Goal: Transaction & Acquisition: Purchase product/service

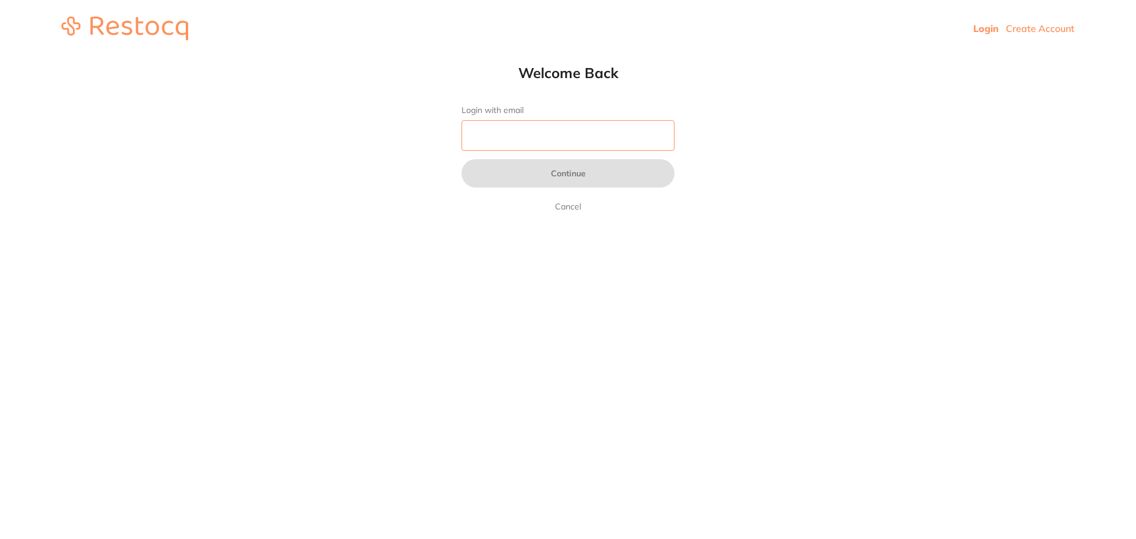
click at [516, 136] on input "Login with email" at bounding box center [567, 135] width 213 height 31
type input "[EMAIL_ADDRESS][DOMAIN_NAME]"
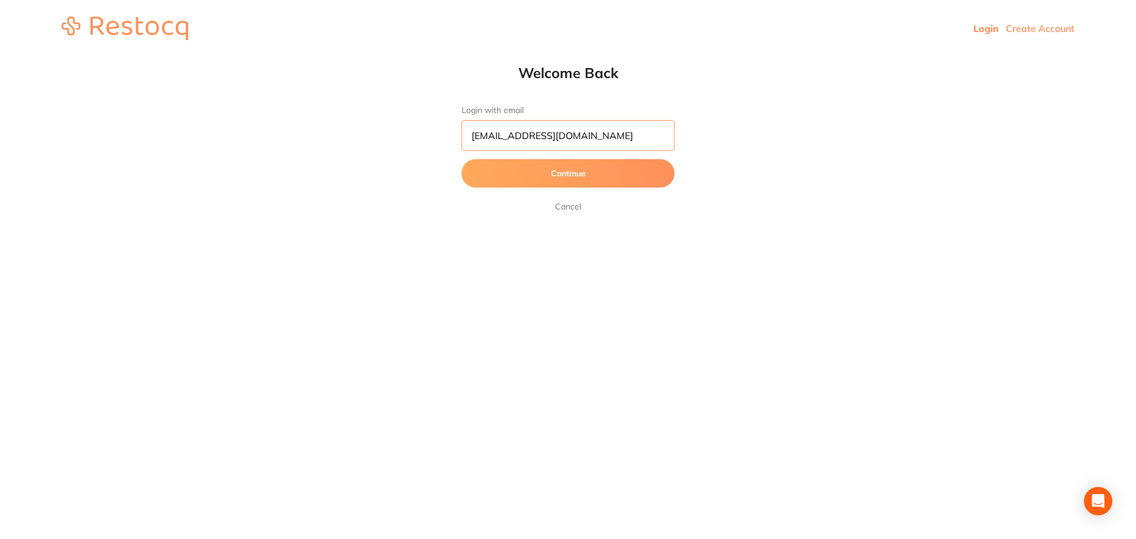
click at [461, 159] on button "Continue" at bounding box center [567, 173] width 213 height 28
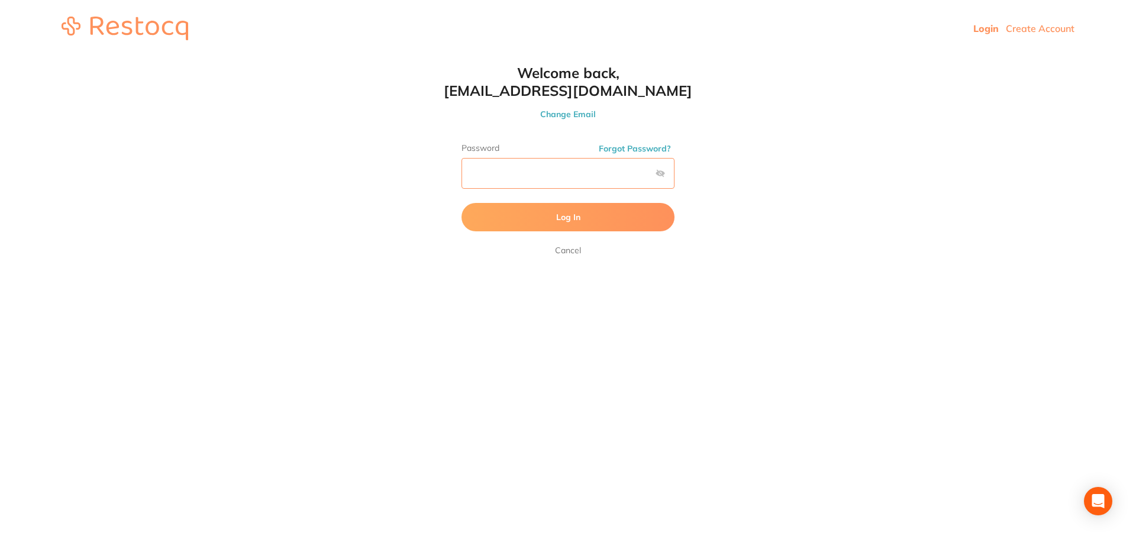
click at [461, 203] on button "Log In" at bounding box center [567, 217] width 213 height 28
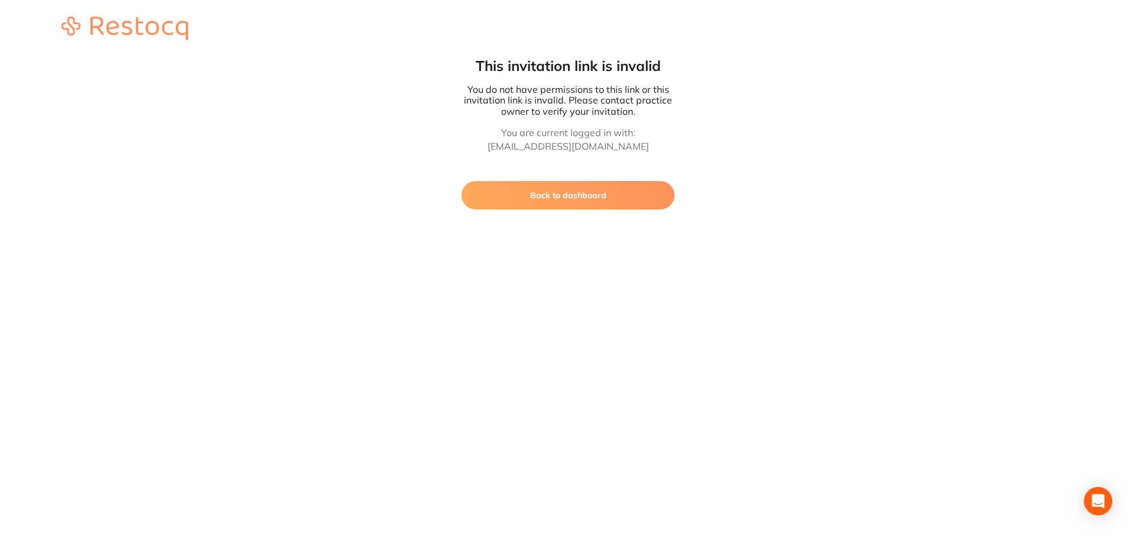
click at [617, 196] on button "Back to dashboard" at bounding box center [567, 195] width 213 height 28
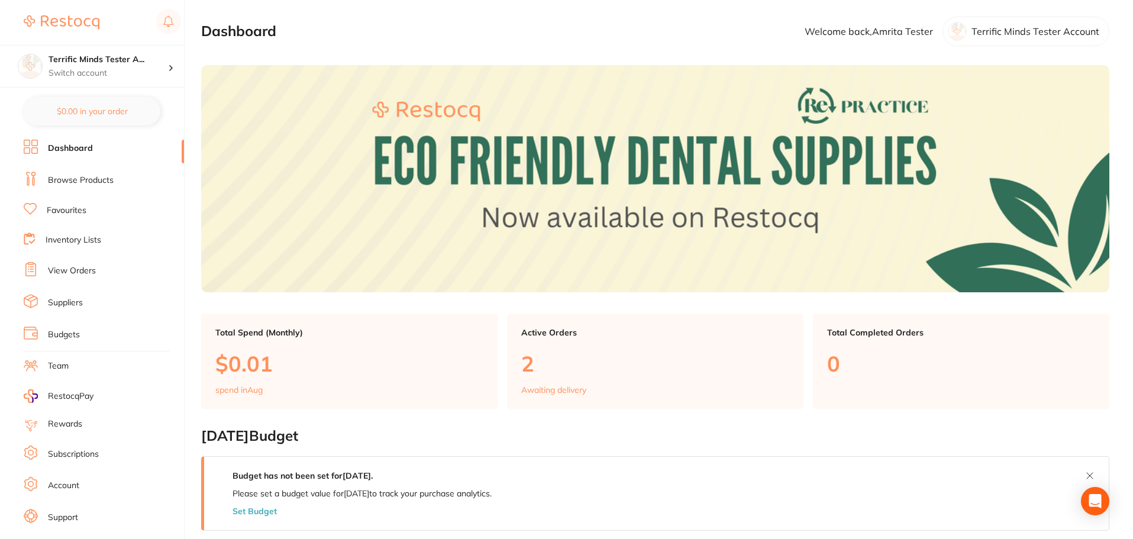
click at [99, 179] on link "Browse Products" at bounding box center [81, 180] width 66 height 12
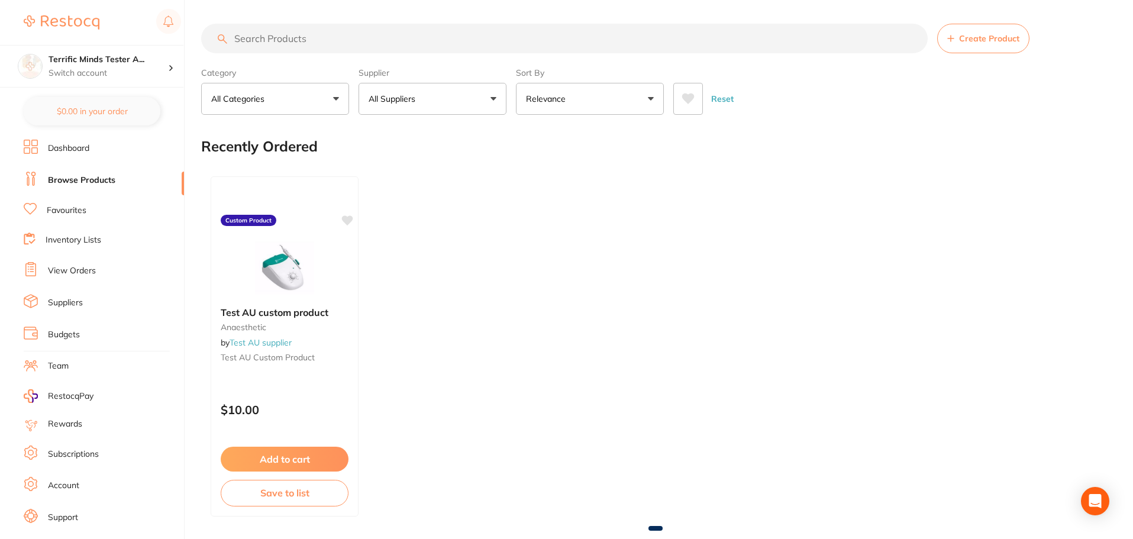
click at [457, 104] on button "All Suppliers" at bounding box center [432, 99] width 148 height 32
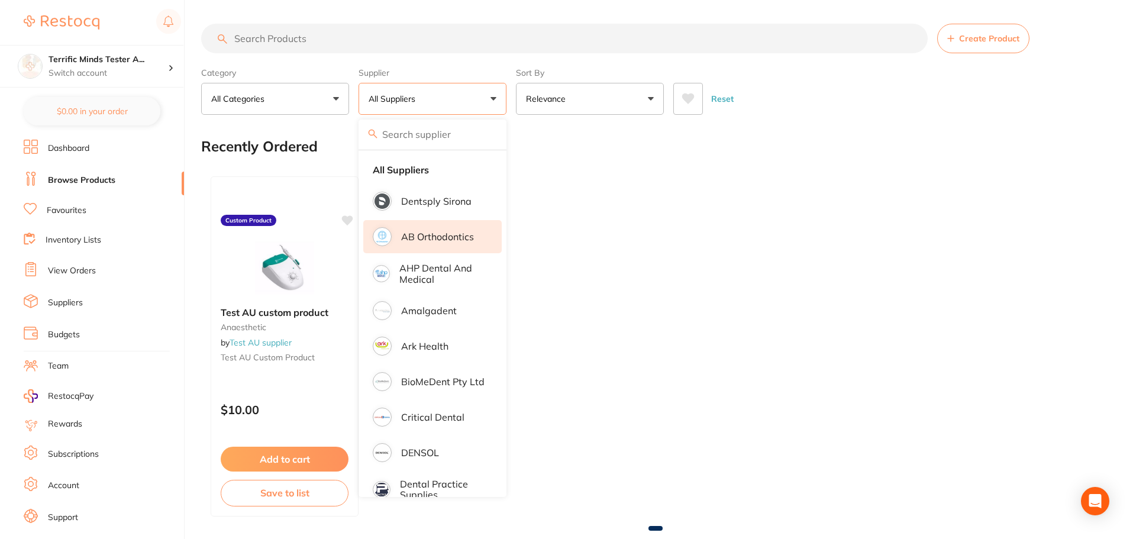
click at [464, 233] on p "AB Orthodontics" at bounding box center [437, 236] width 73 height 11
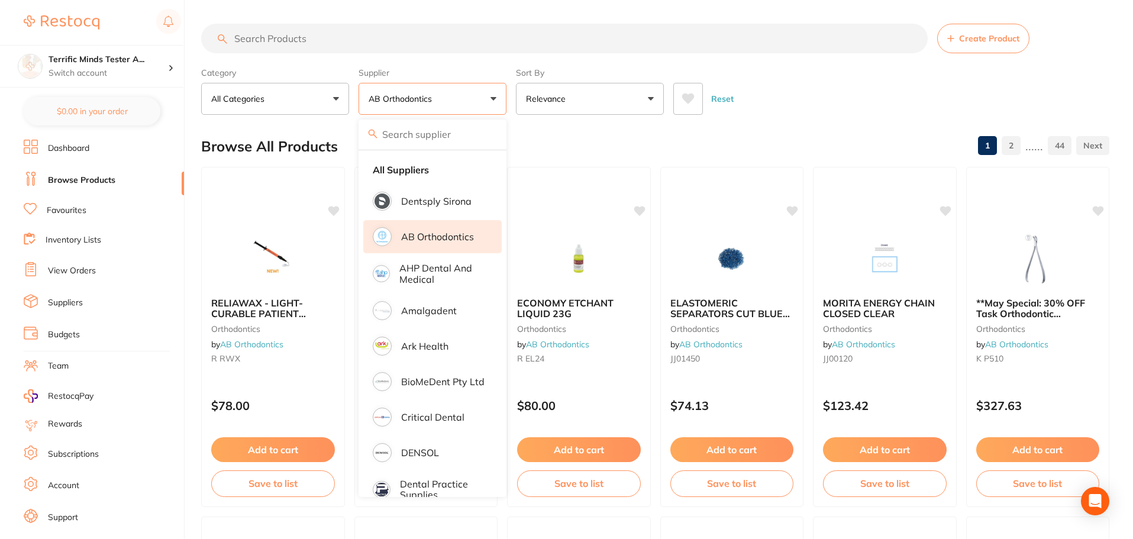
click at [470, 235] on p "AB Orthodontics" at bounding box center [437, 236] width 73 height 11
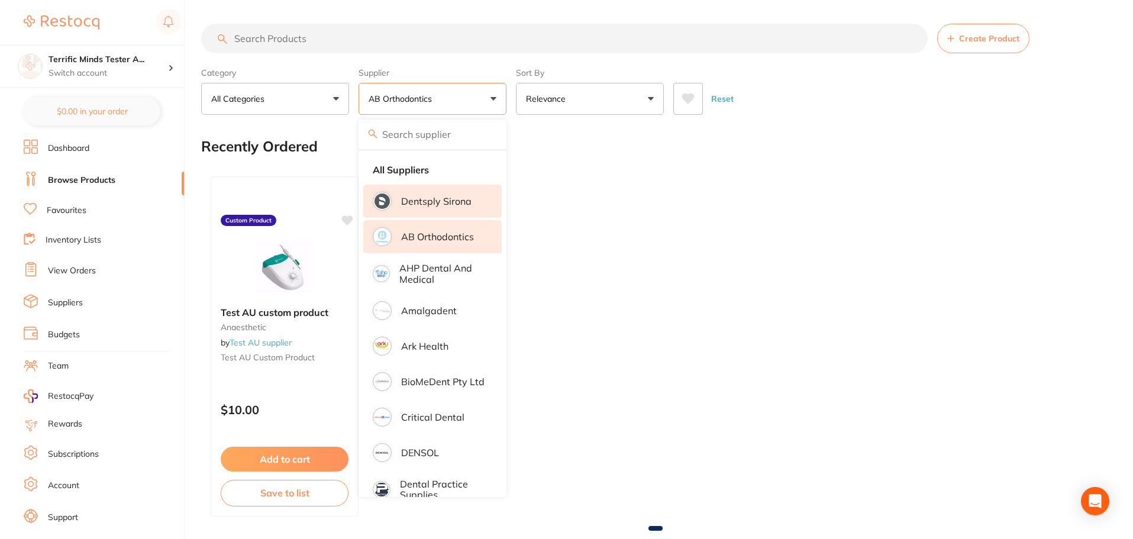
click at [460, 199] on p "Dentsply Sirona" at bounding box center [436, 201] width 70 height 11
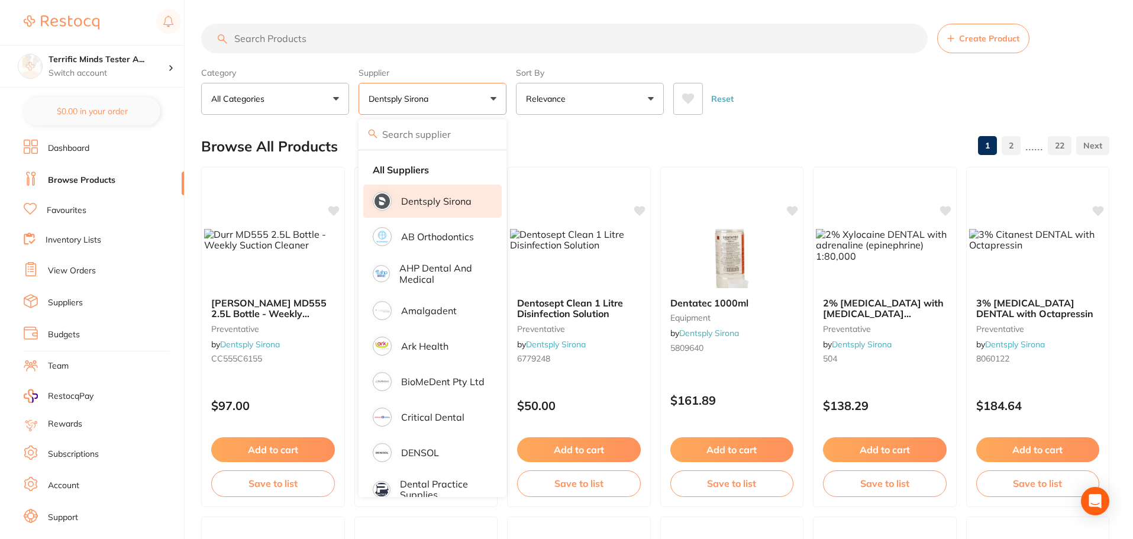
click at [460, 199] on p "Dentsply Sirona" at bounding box center [436, 201] width 70 height 11
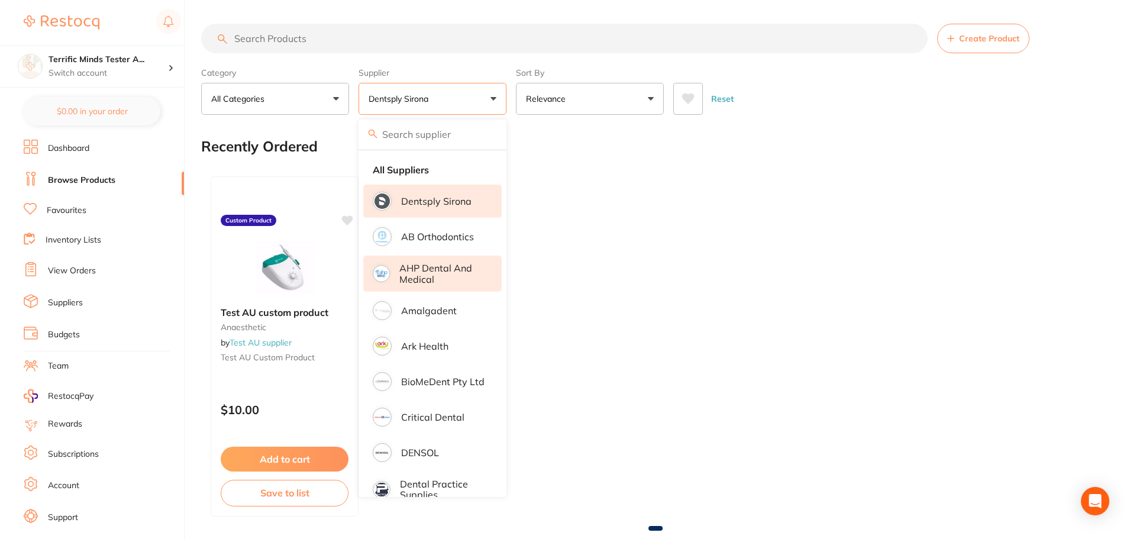
click at [464, 275] on p "AHP Dental and Medical" at bounding box center [442, 274] width 86 height 22
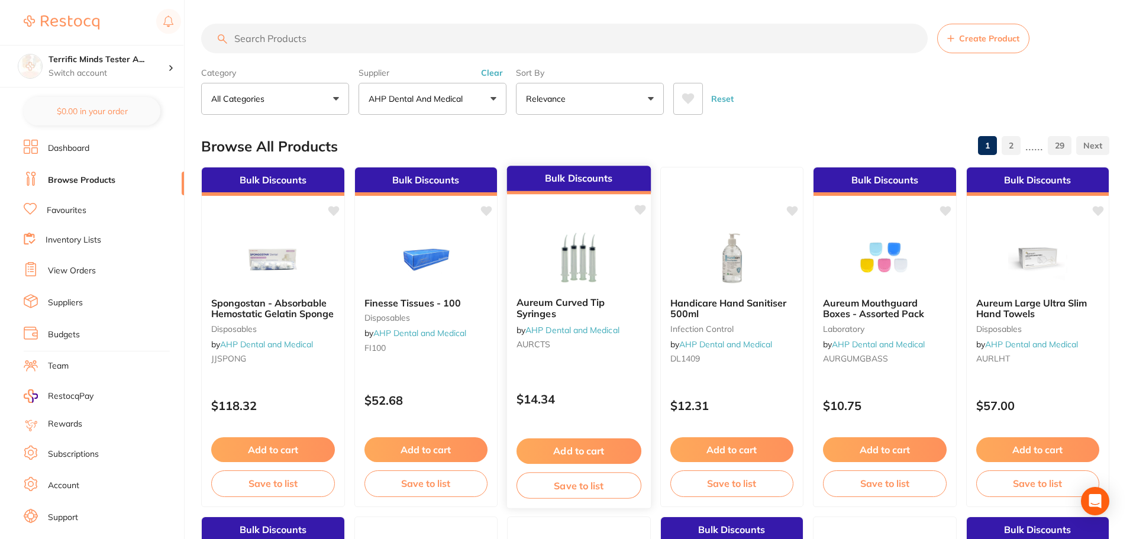
click at [603, 400] on p "$14.34" at bounding box center [578, 399] width 125 height 14
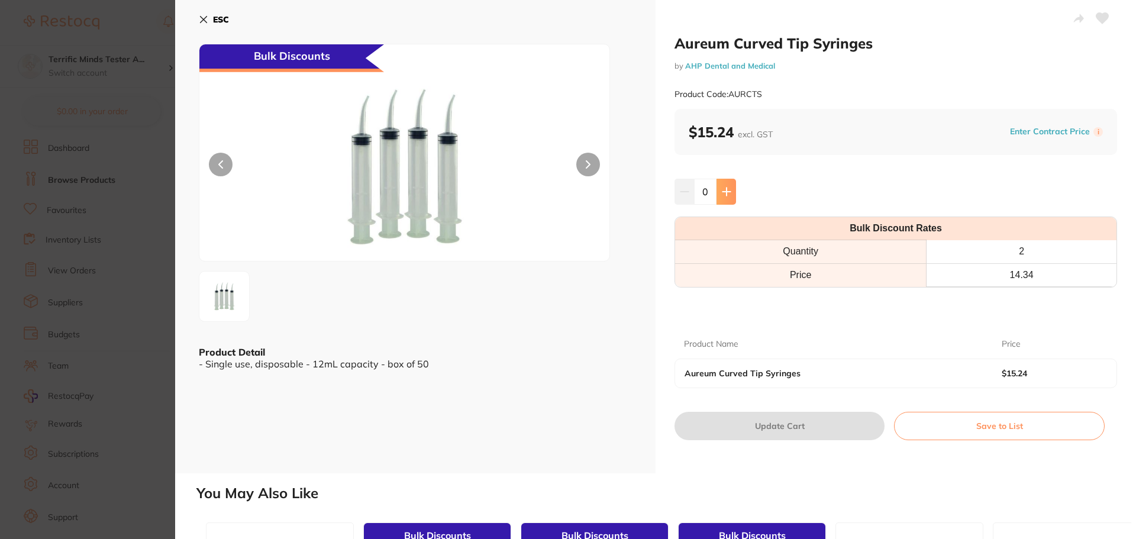
click at [722, 200] on button at bounding box center [726, 192] width 20 height 26
type input "1"
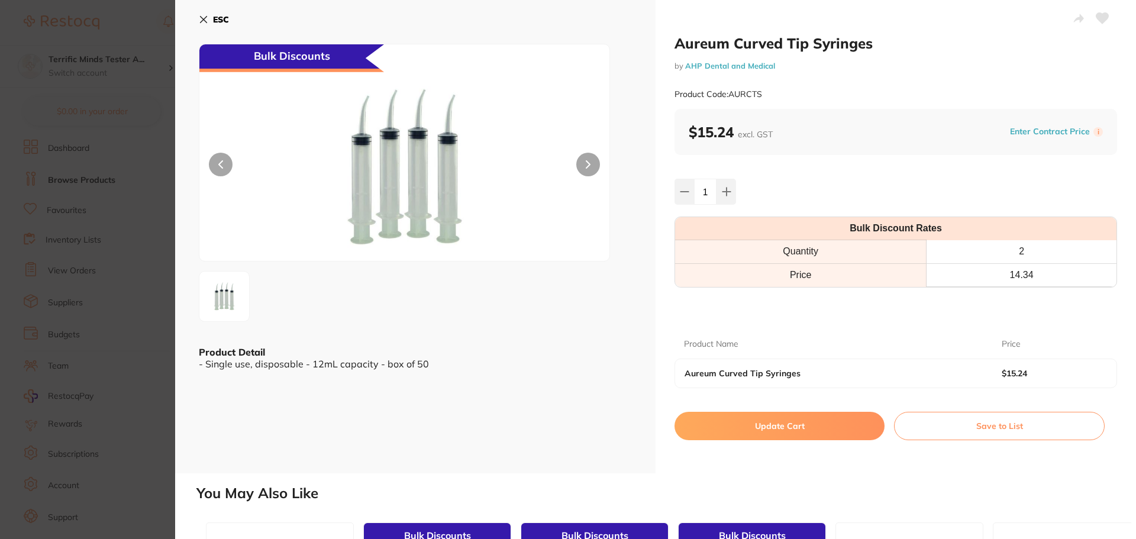
click at [785, 422] on button "Update Cart" at bounding box center [779, 426] width 210 height 28
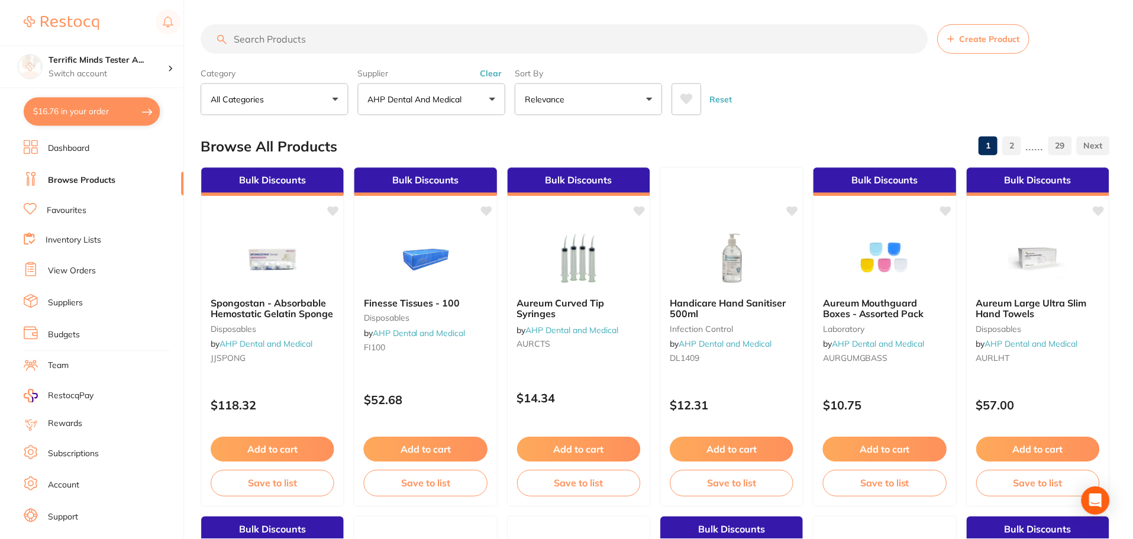
scroll to position [7, 0]
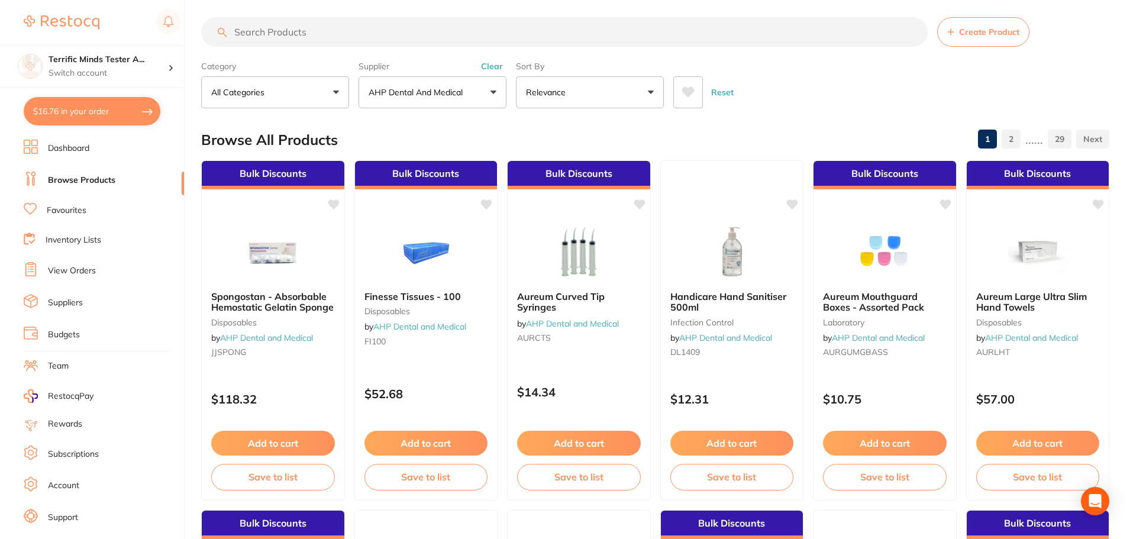
click at [138, 109] on button "$16.76 in your order" at bounding box center [92, 111] width 137 height 28
checkbox input "true"
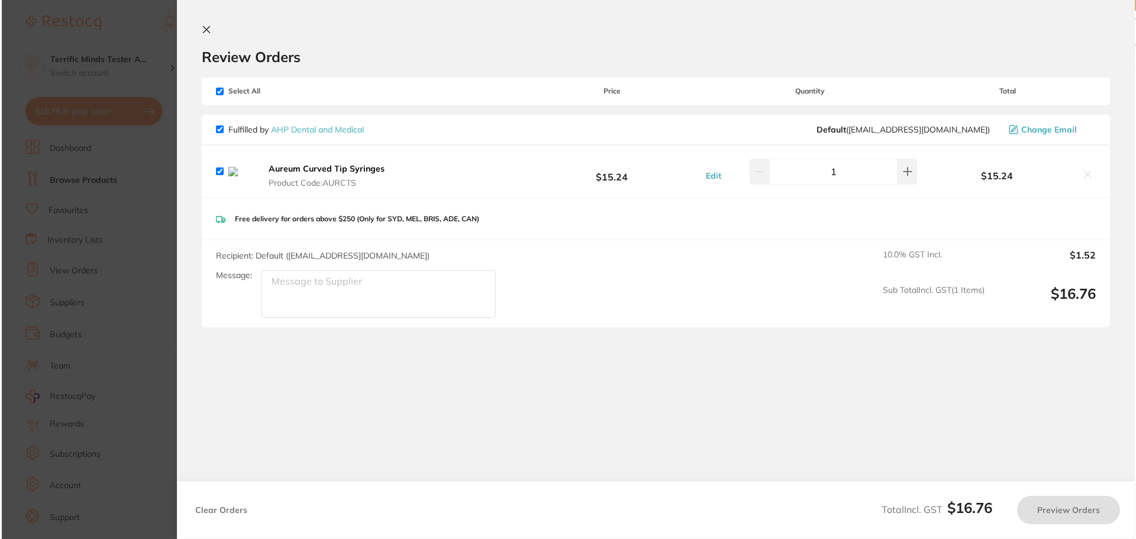
scroll to position [0, 0]
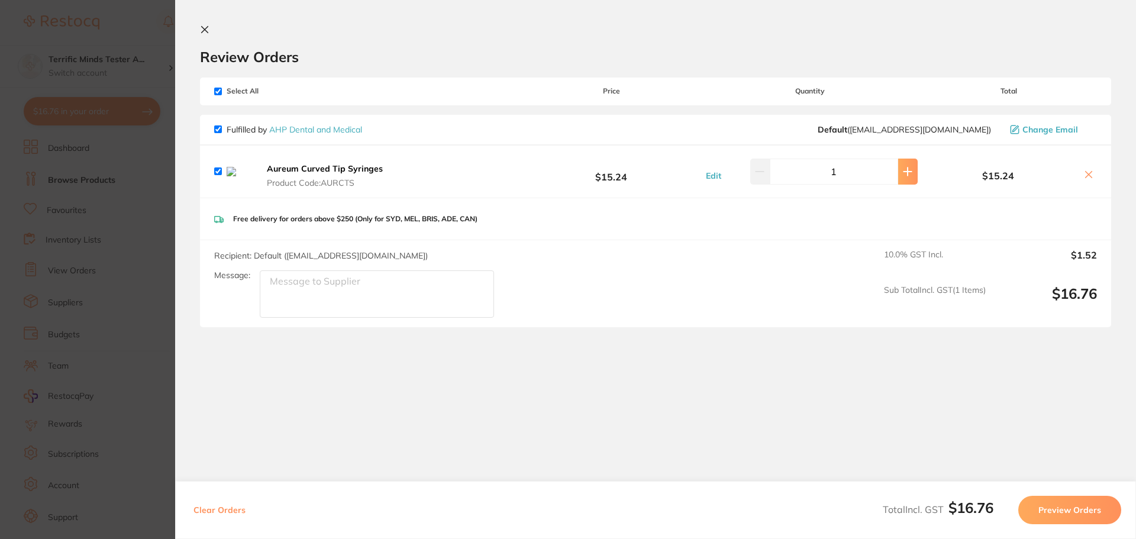
click at [903, 176] on icon at bounding box center [907, 171] width 9 height 9
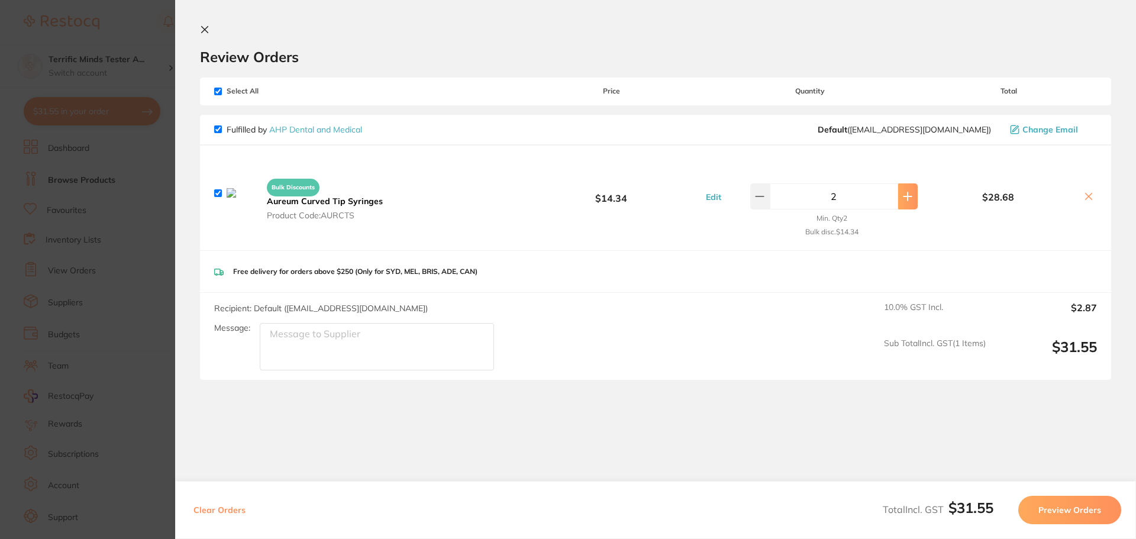
click at [900, 201] on button at bounding box center [908, 196] width 20 height 26
click at [908, 202] on button at bounding box center [908, 196] width 20 height 26
type input "5"
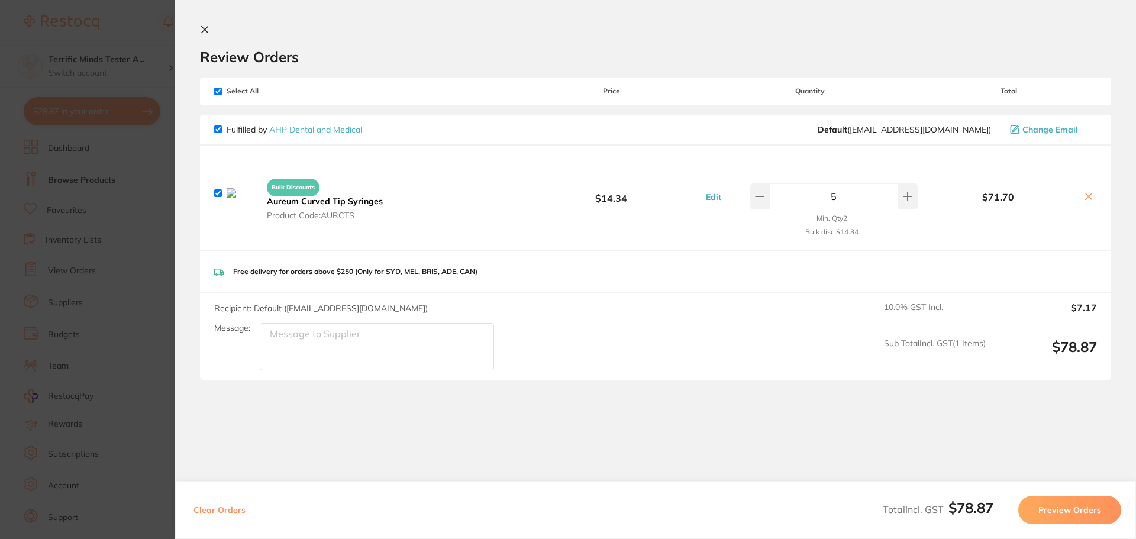
click at [206, 514] on button "Clear Orders" at bounding box center [219, 510] width 59 height 28
checkbox input "true"
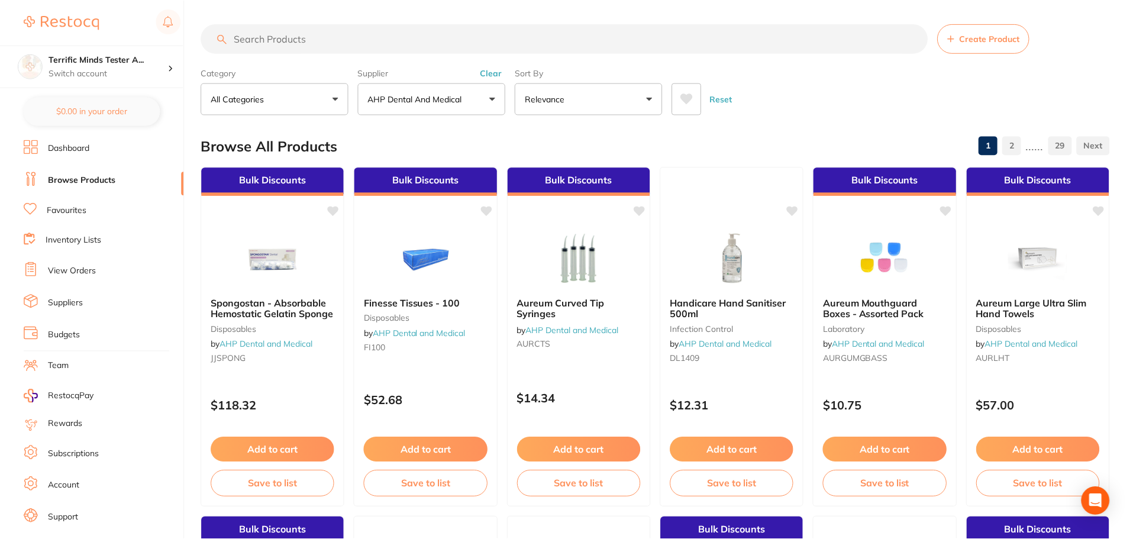
scroll to position [7, 0]
